Goal: Task Accomplishment & Management: Manage account settings

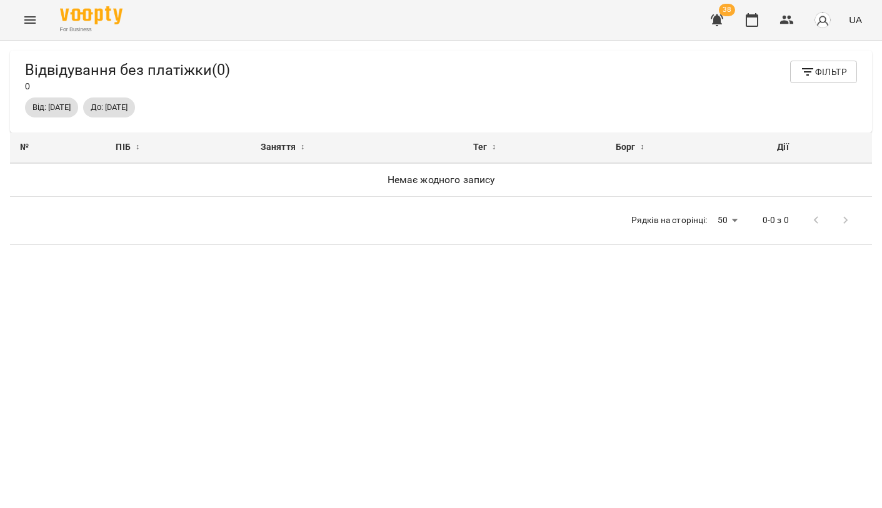
click at [29, 35] on div "For Business 38 UA" at bounding box center [441, 20] width 882 height 40
click at [29, 15] on icon "Menu" at bounding box center [30, 20] width 15 height 15
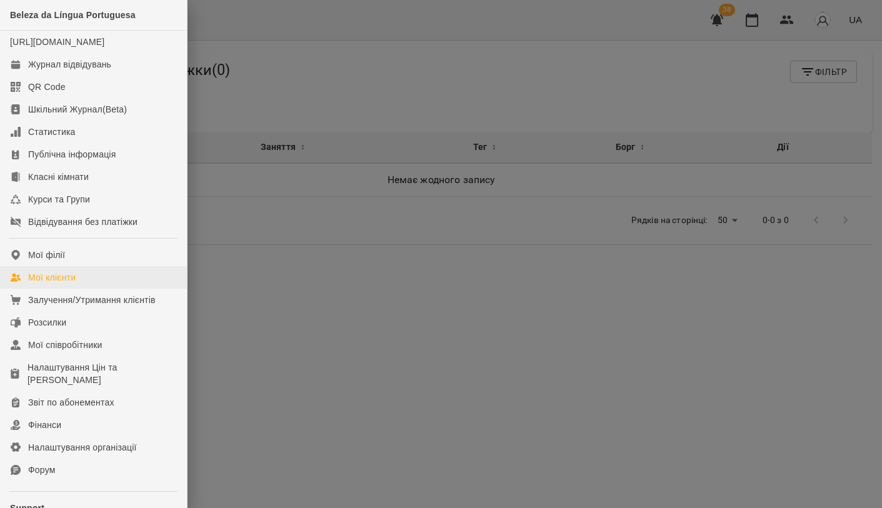
click at [73, 284] on div "Мої клієнти" at bounding box center [52, 277] width 48 height 13
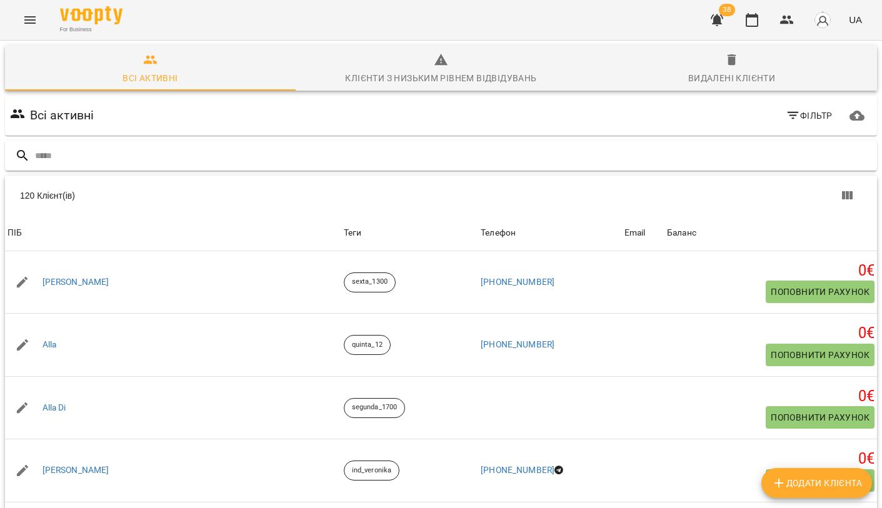
click at [191, 162] on input "text" at bounding box center [453, 156] width 837 height 21
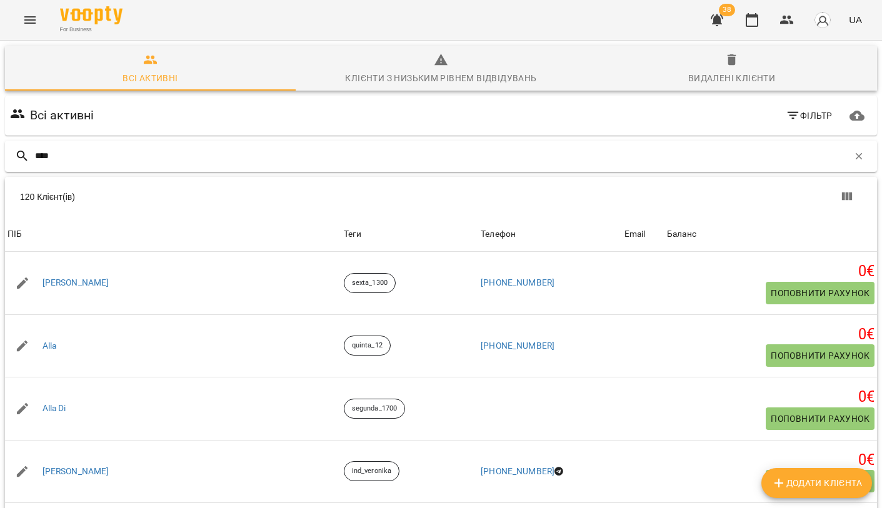
type input "*****"
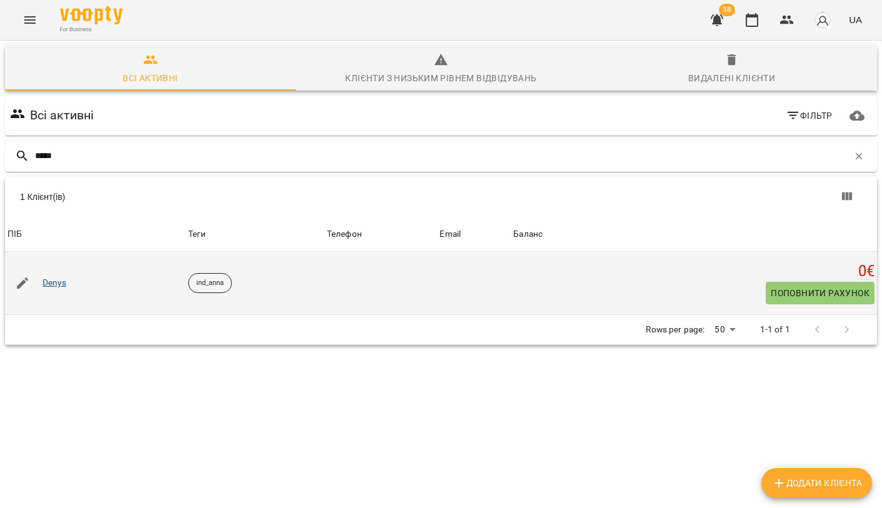
click at [59, 286] on link "Denys" at bounding box center [55, 283] width 24 height 13
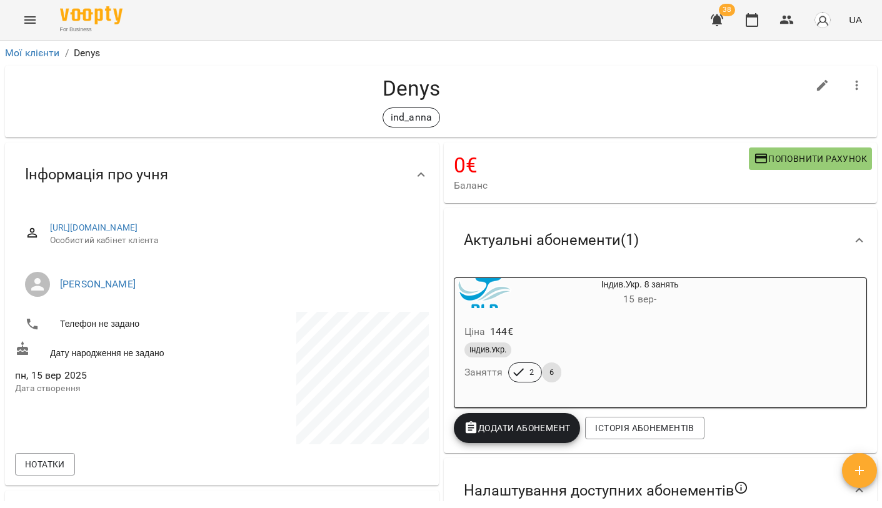
click at [710, 16] on icon "button" at bounding box center [717, 20] width 15 height 15
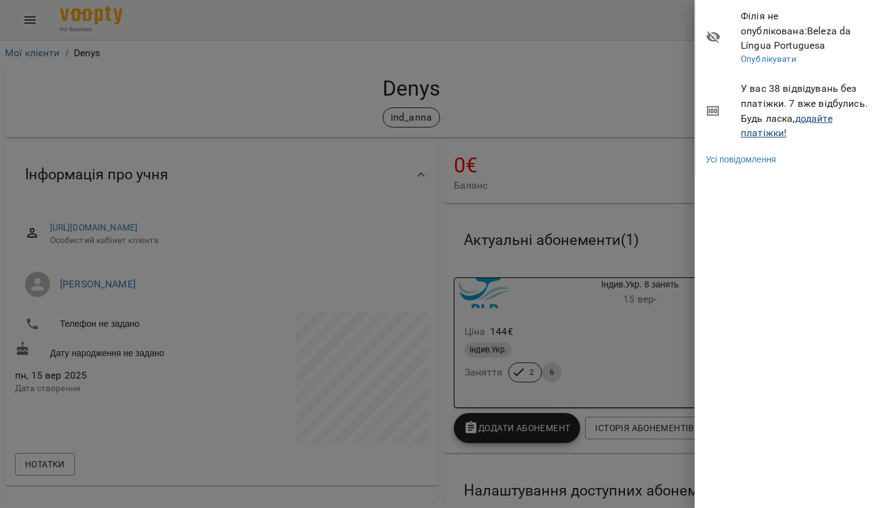
click at [768, 114] on link "додайте платіжки!" at bounding box center [787, 126] width 92 height 27
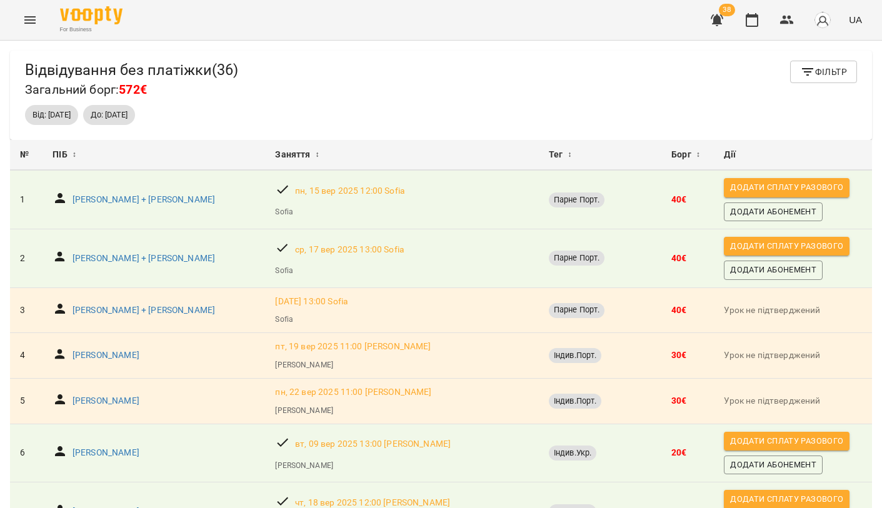
click at [803, 66] on icon "button" at bounding box center [807, 71] width 15 height 15
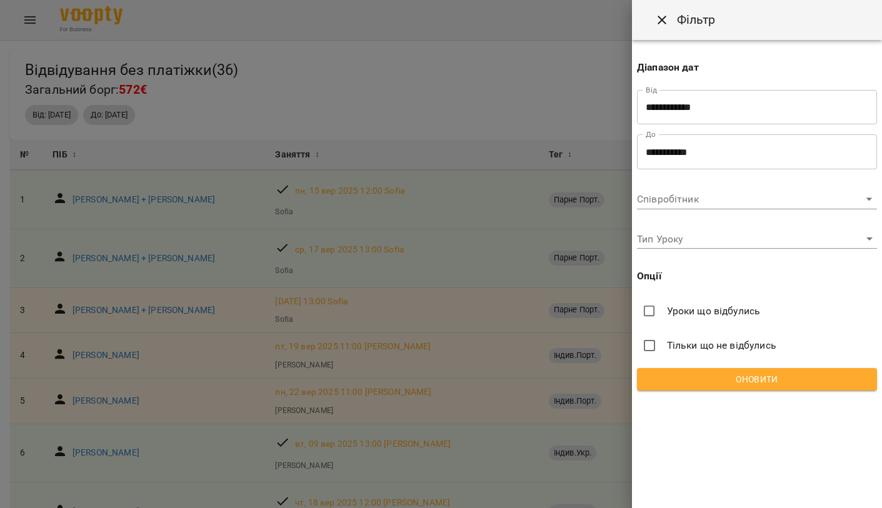
click at [556, 126] on div at bounding box center [441, 254] width 882 height 508
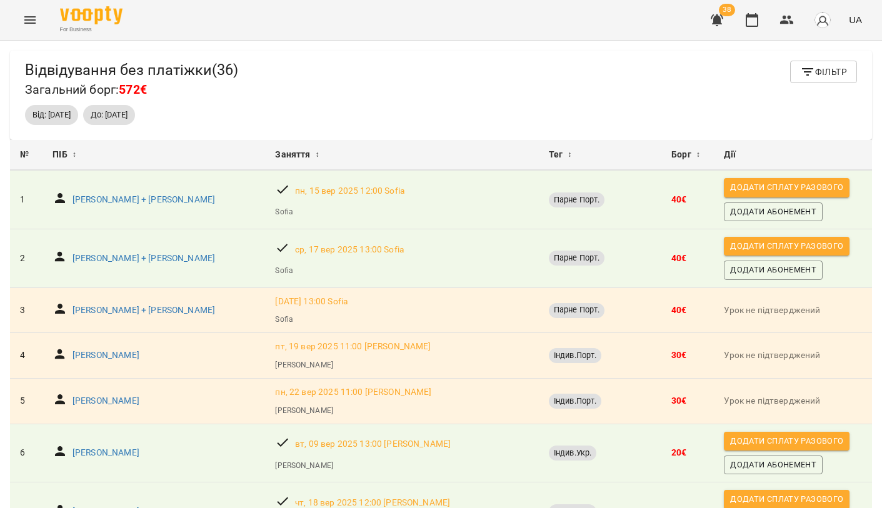
click at [137, 191] on div "Oksana + Alex Koltsky" at bounding box center [144, 200] width 148 height 18
click at [148, 198] on p "Oksana + Alex Koltsky" at bounding box center [144, 200] width 143 height 13
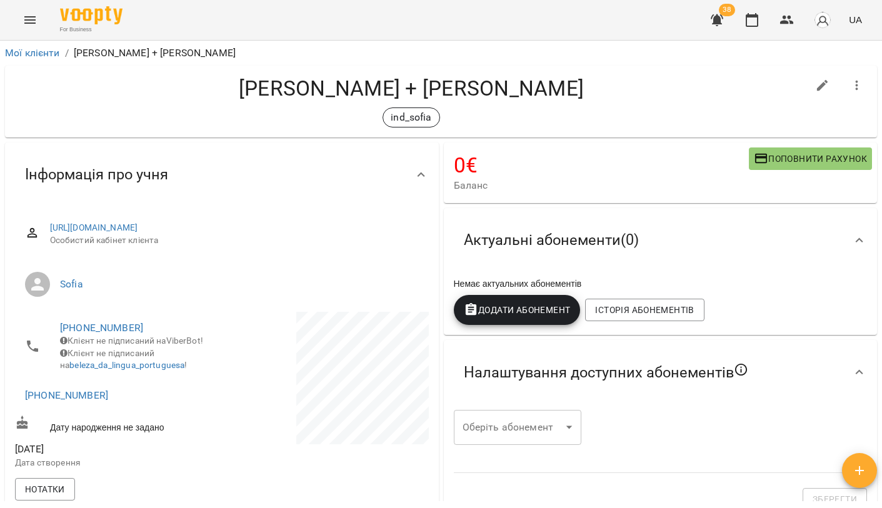
click at [523, 310] on span "Додати Абонемент" at bounding box center [517, 310] width 107 height 15
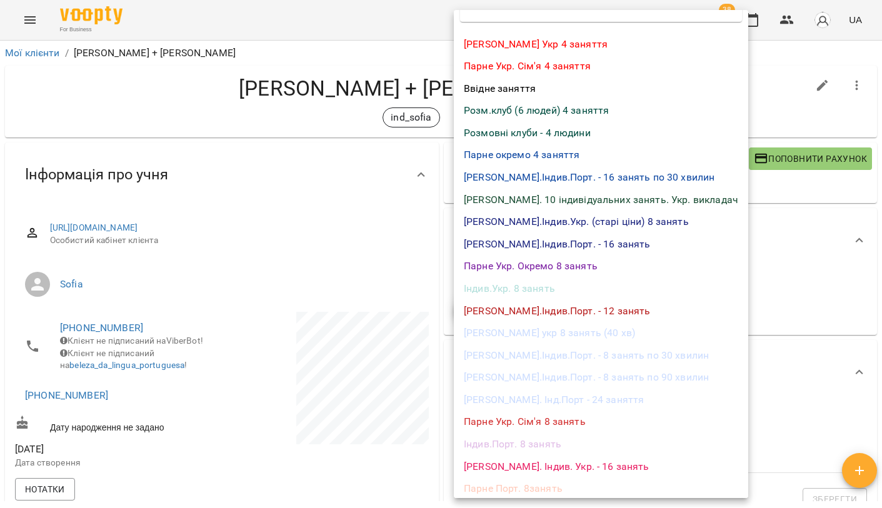
scroll to position [30, 0]
click at [532, 478] on li "Парне Порт. 8занять" at bounding box center [601, 489] width 294 height 23
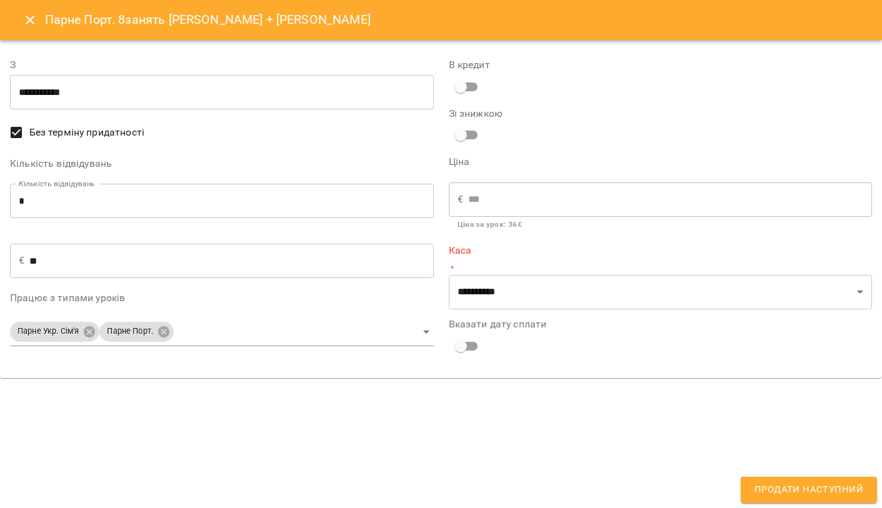
type input "**********"
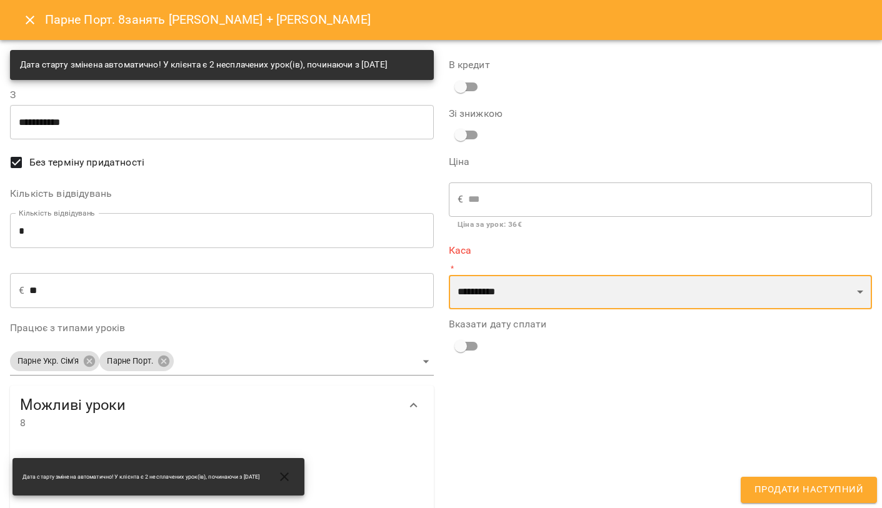
select select "**********"
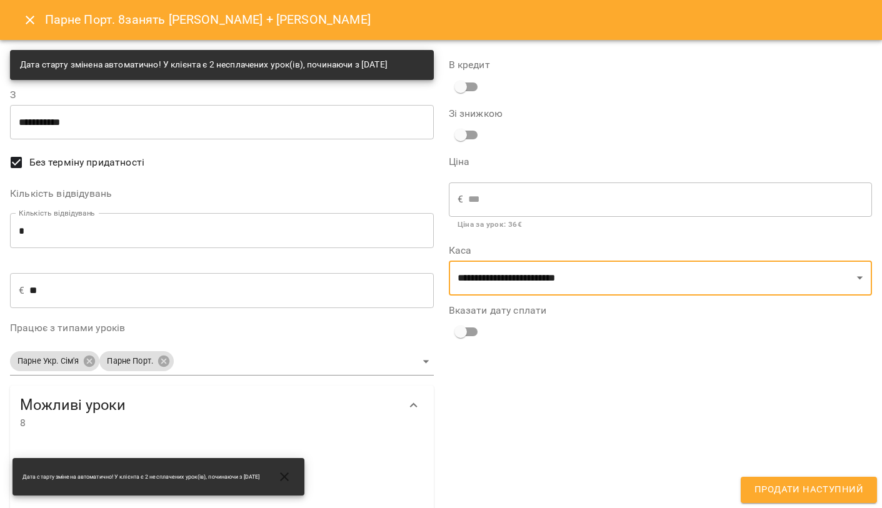
click at [760, 494] on span "Продати наступний" at bounding box center [809, 490] width 109 height 16
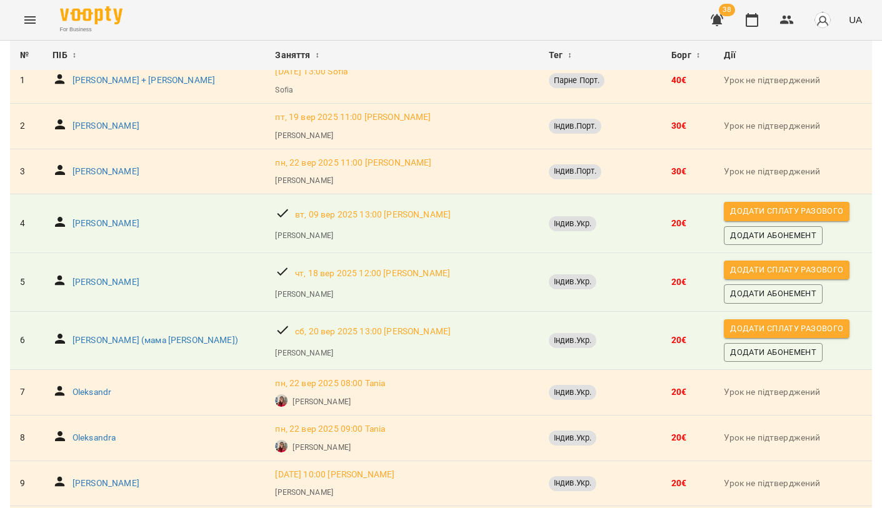
scroll to position [117, 0]
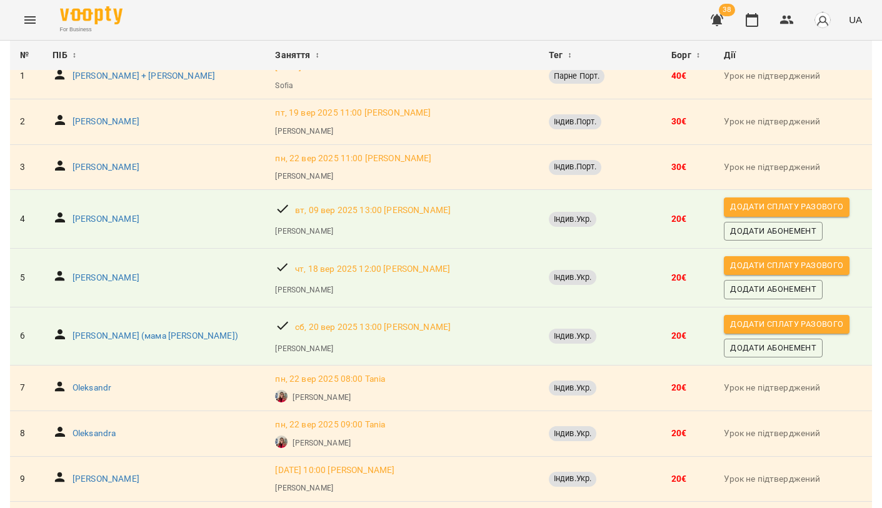
click at [730, 318] on span "Додати сплату разового" at bounding box center [786, 325] width 113 height 14
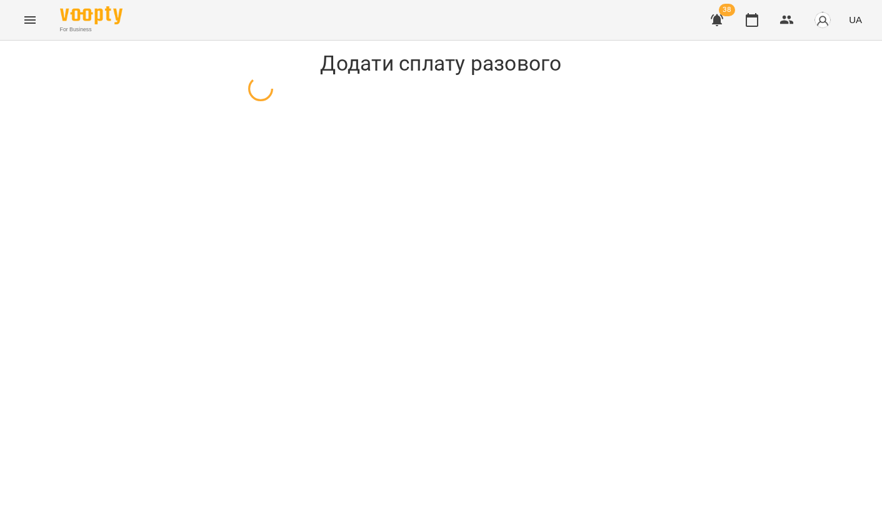
select select "**********"
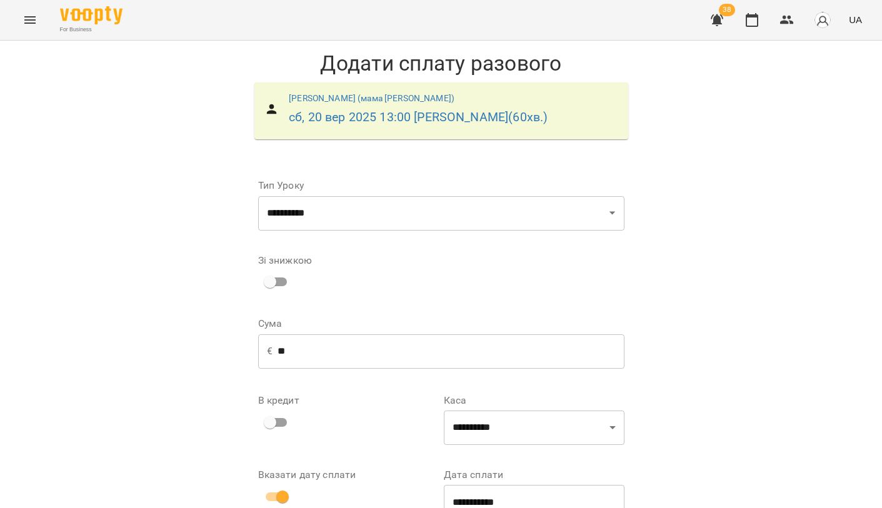
scroll to position [106, 0]
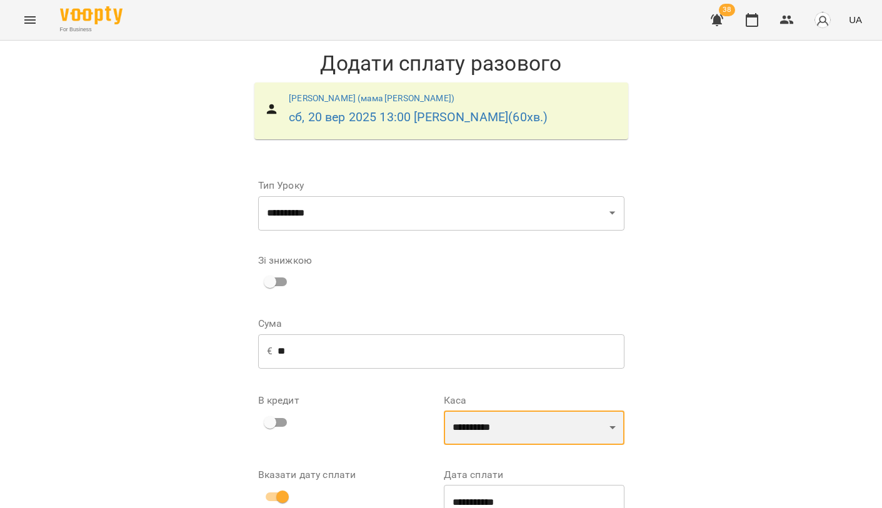
select select "**********"
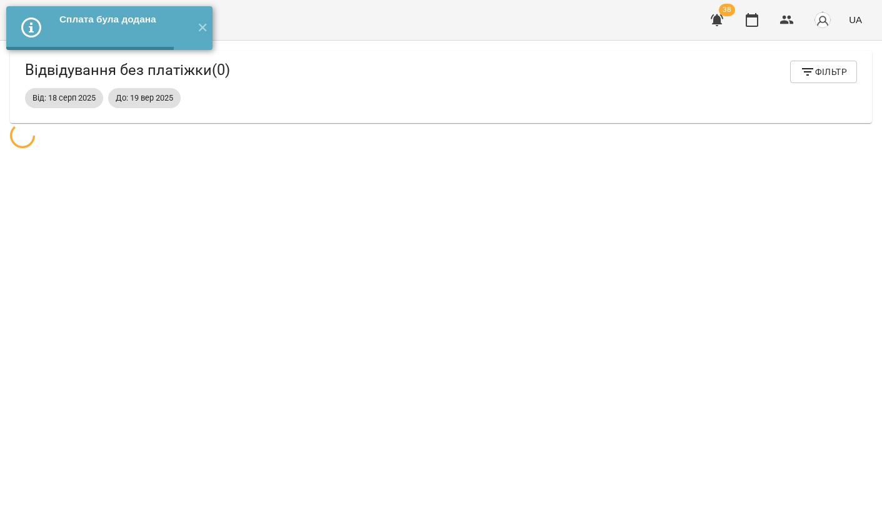
scroll to position [41, 0]
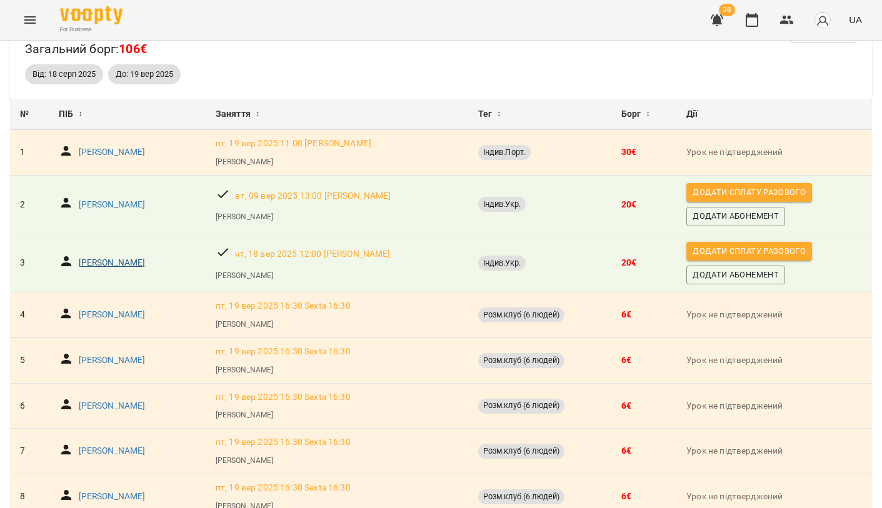
click at [111, 264] on p "Марія Губар" at bounding box center [112, 263] width 67 height 13
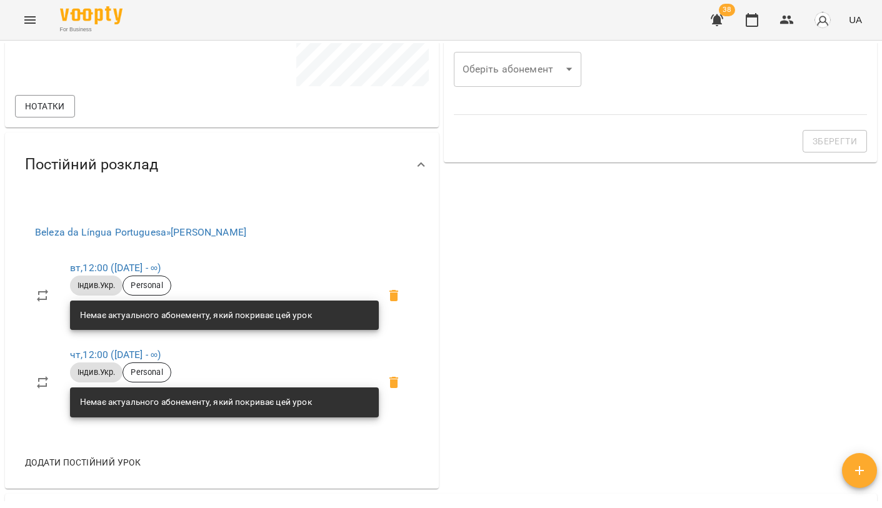
scroll to position [362, 0]
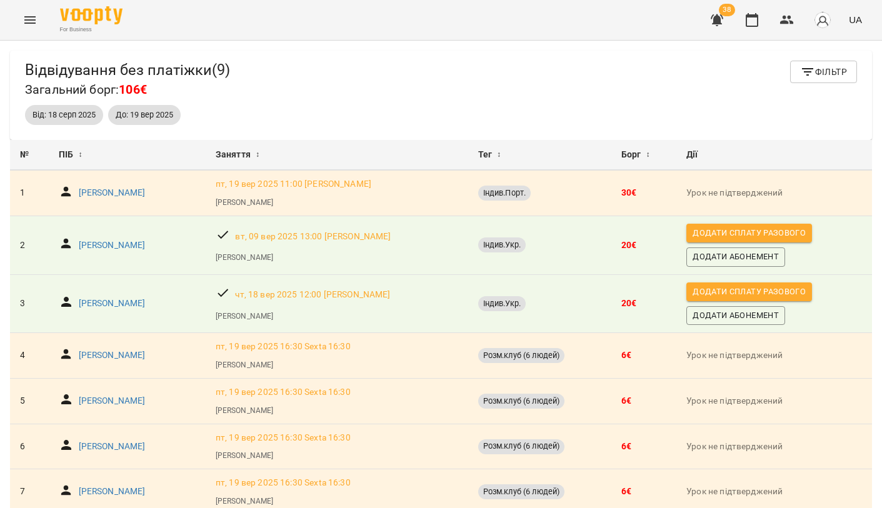
click at [812, 73] on icon "button" at bounding box center [807, 71] width 15 height 15
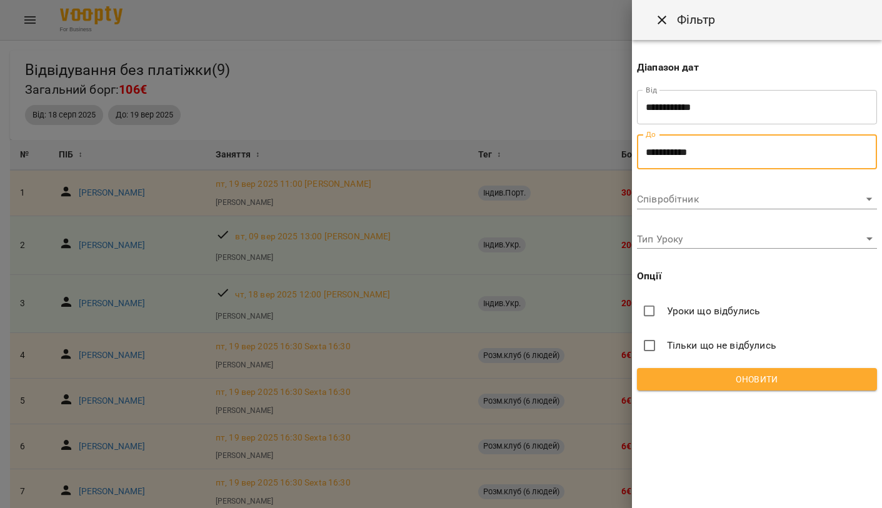
click at [703, 140] on input "**********" at bounding box center [757, 151] width 240 height 35
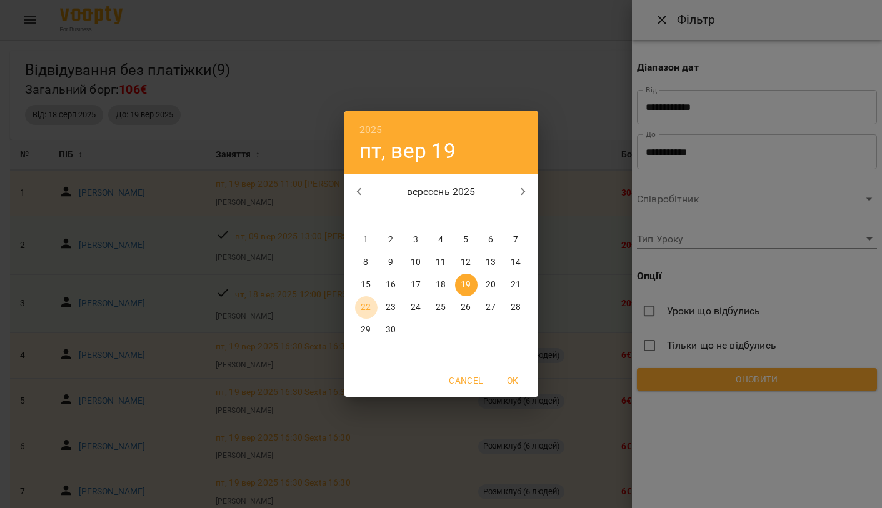
click at [371, 308] on p "22" at bounding box center [366, 307] width 10 height 13
type input "**********"
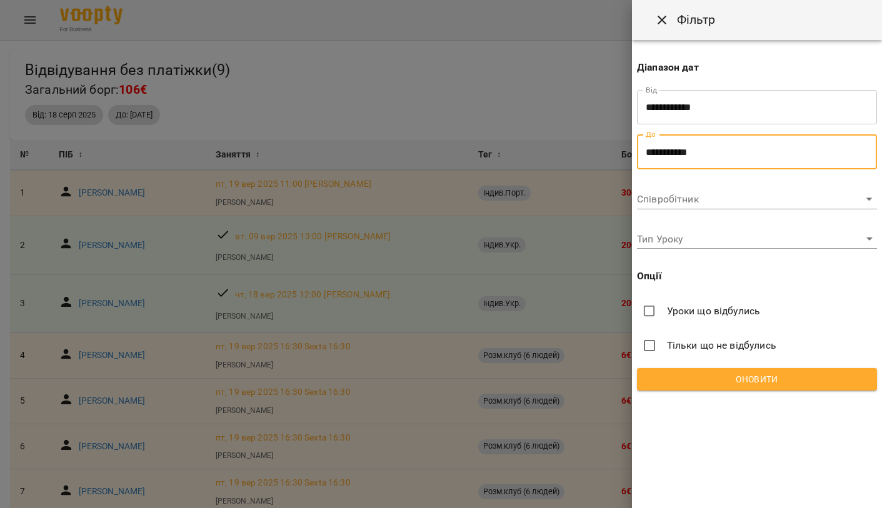
click at [678, 381] on span "Оновити" at bounding box center [757, 379] width 220 height 15
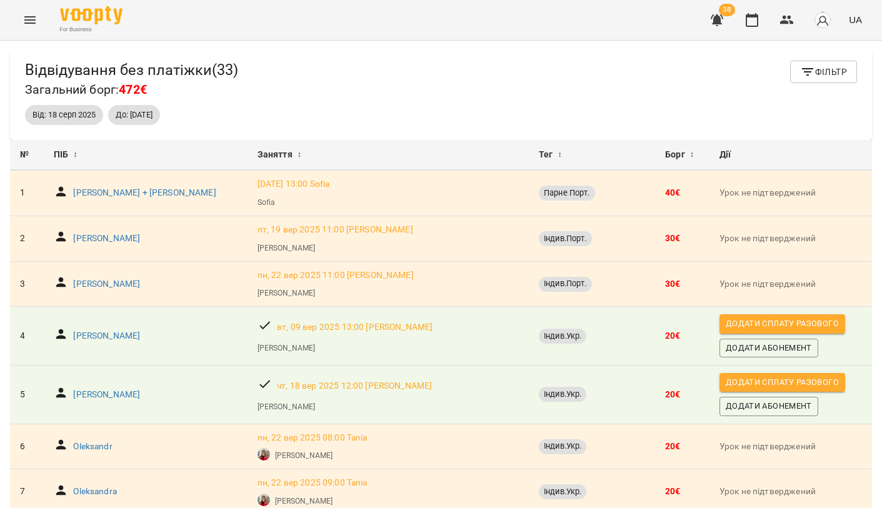
click at [421, 61] on div "Відвідування без платіжки ( 33 ) Загальний борг: 472€ Фільтр" at bounding box center [441, 80] width 832 height 39
click at [34, 21] on icon "Menu" at bounding box center [30, 20] width 15 height 15
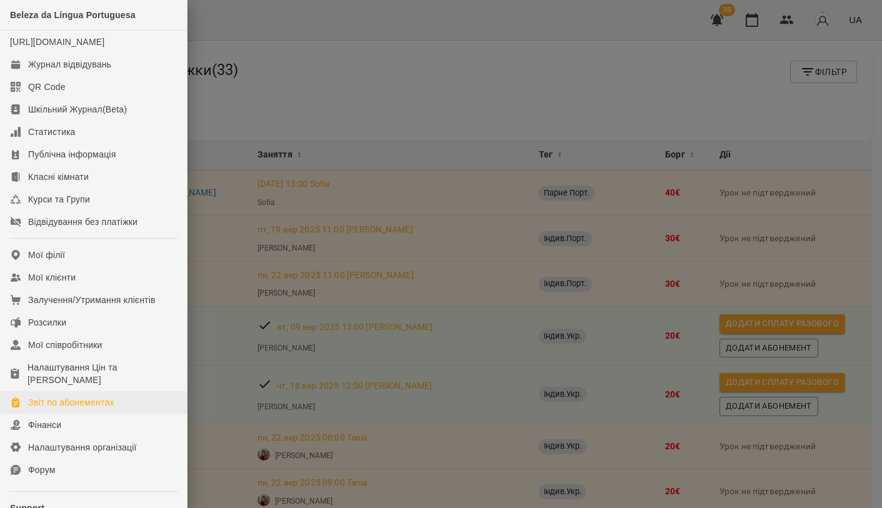
click at [71, 409] on div "Звіт по абонементах" at bounding box center [71, 402] width 86 height 13
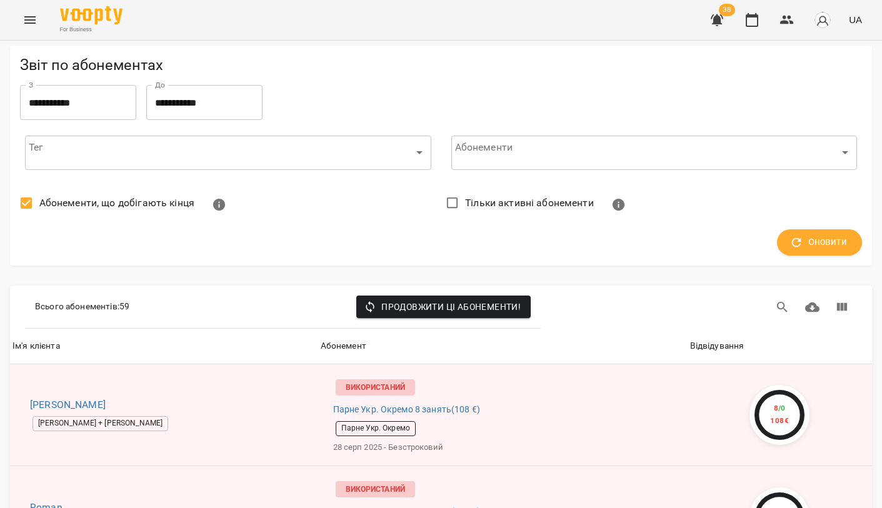
scroll to position [163, 0]
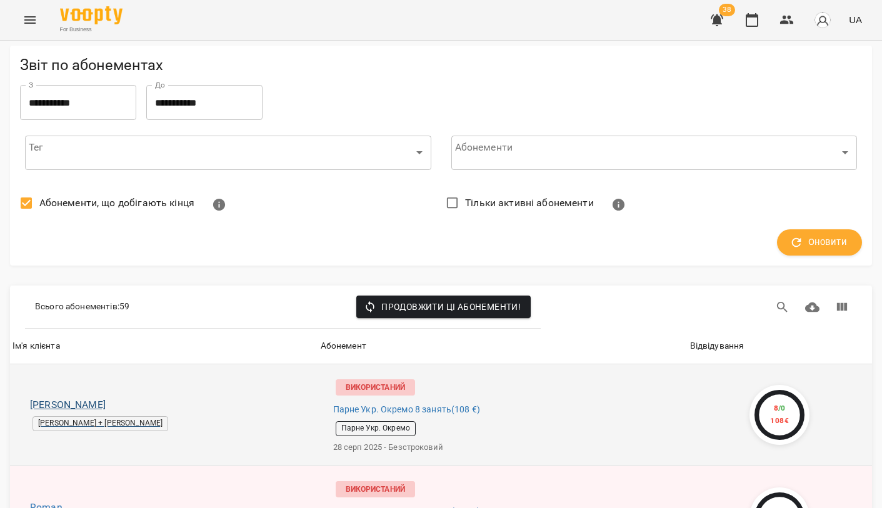
click at [53, 396] on h6 "[PERSON_NAME]" at bounding box center [169, 405] width 278 height 18
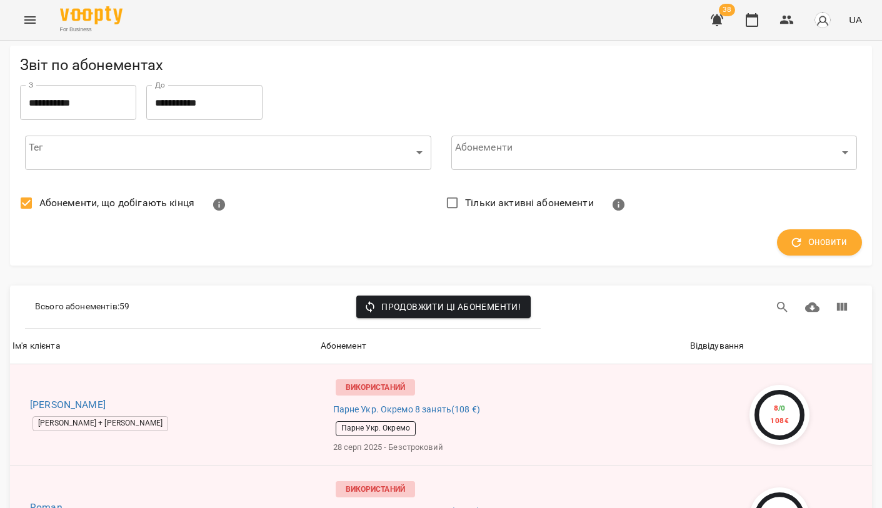
scroll to position [4438, 0]
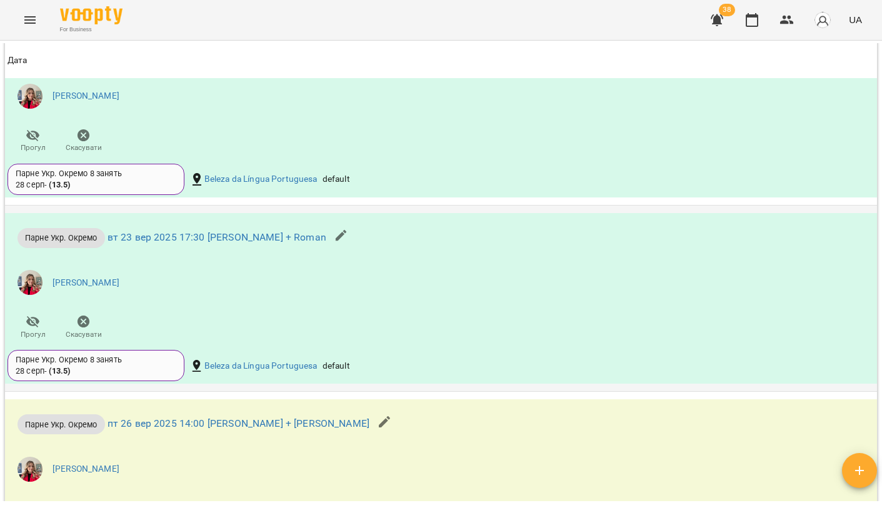
scroll to position [1294, 0]
